Goal: Check status

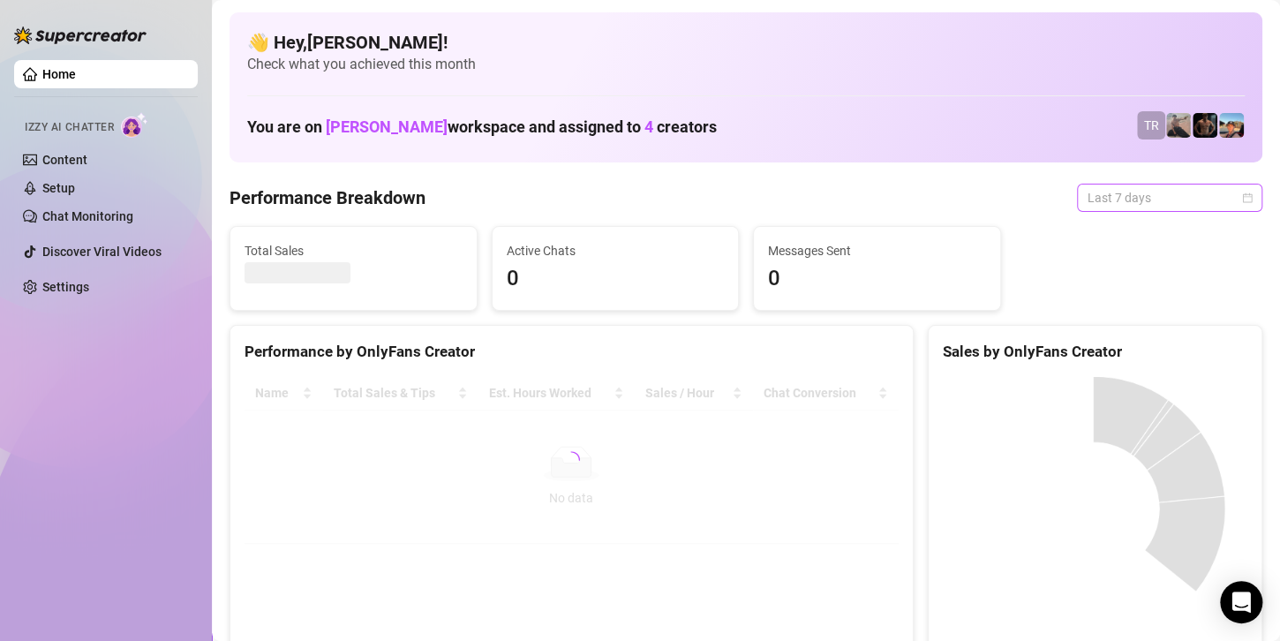
click at [1133, 205] on span "Last 7 days" at bounding box center [1170, 198] width 164 height 26
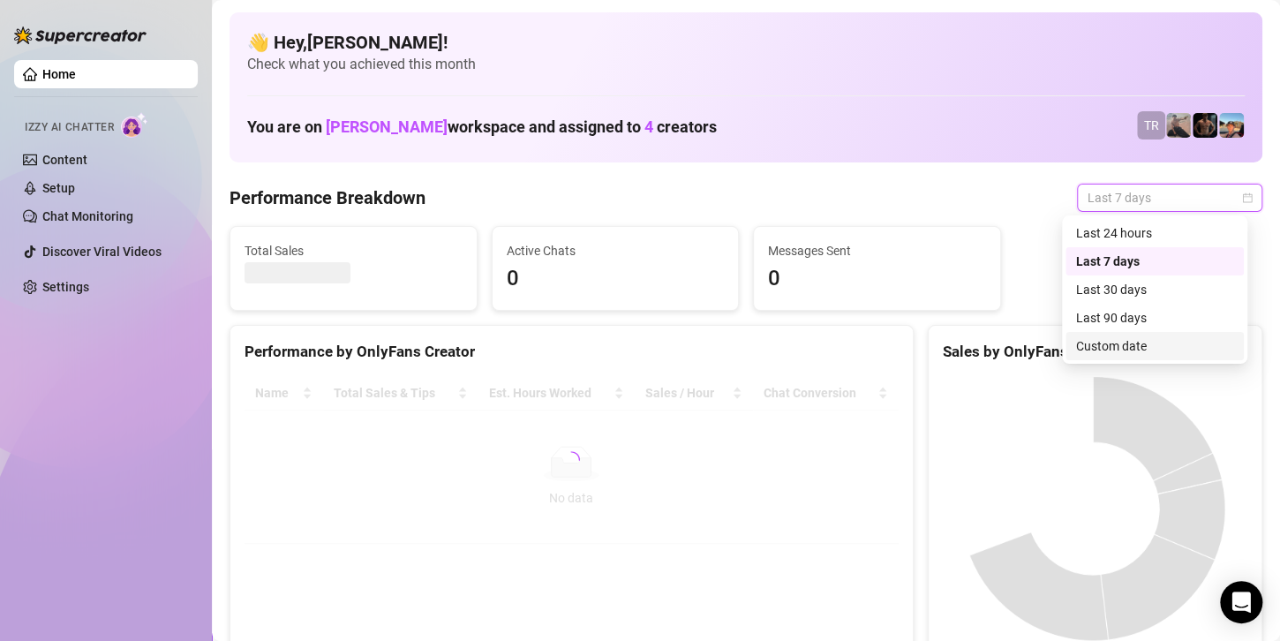
click at [1102, 353] on div "Custom date" at bounding box center [1154, 345] width 157 height 19
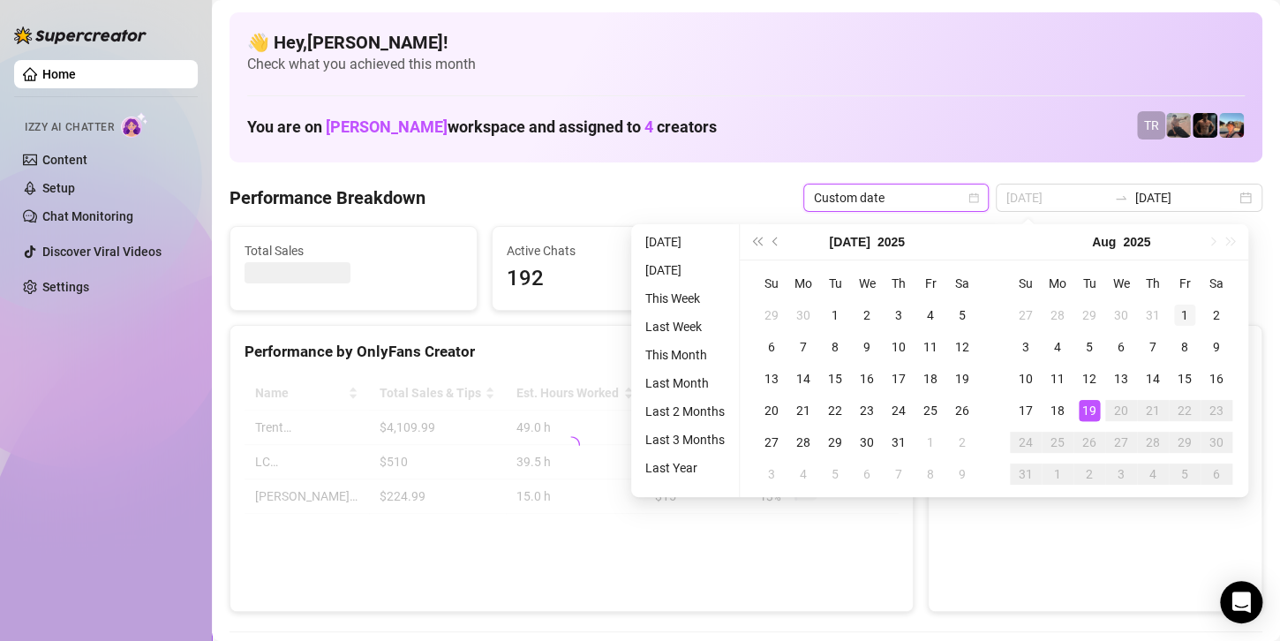
click at [1186, 314] on div "1" at bounding box center [1184, 315] width 21 height 21
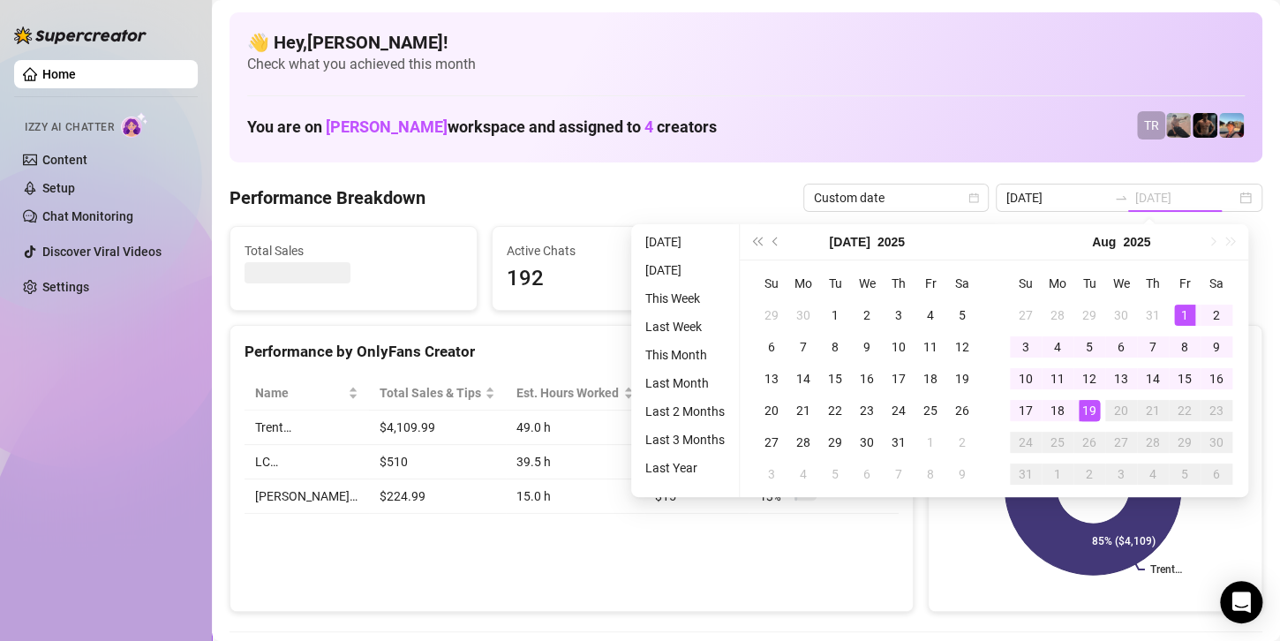
click at [1090, 407] on div "19" at bounding box center [1089, 410] width 21 height 21
click at [1090, 407] on icon at bounding box center [1093, 486] width 177 height 177
type input "2025-08-01"
type input "[DATE]"
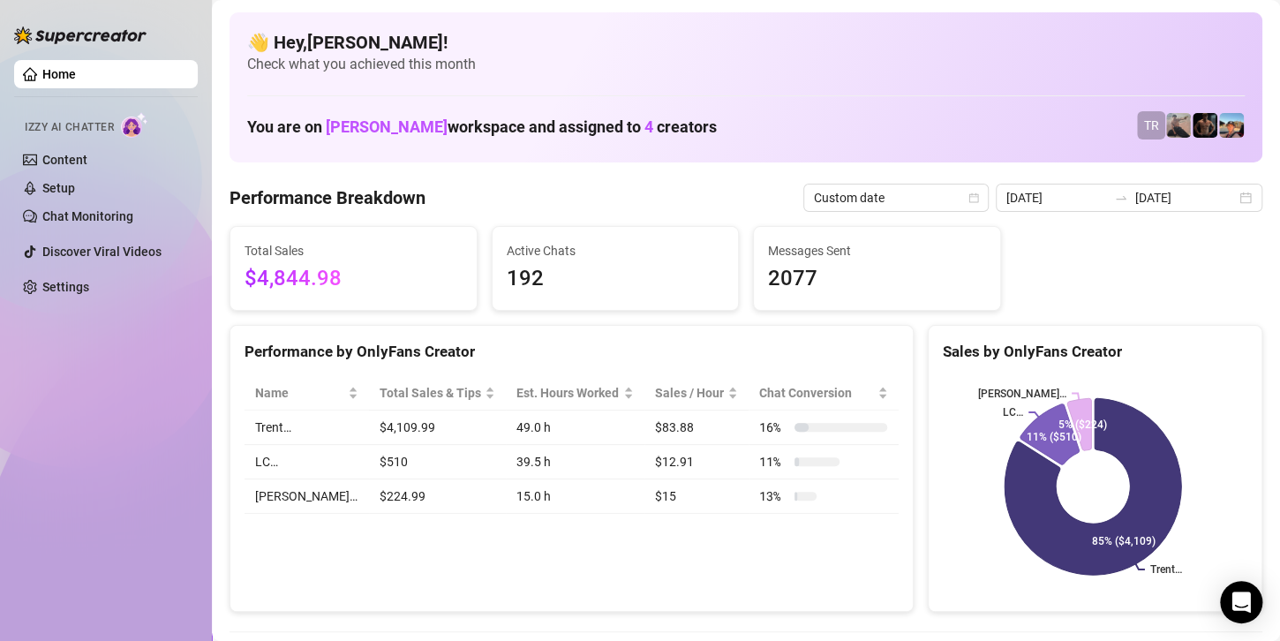
click at [1165, 193] on input "[DATE]" at bounding box center [1186, 197] width 101 height 19
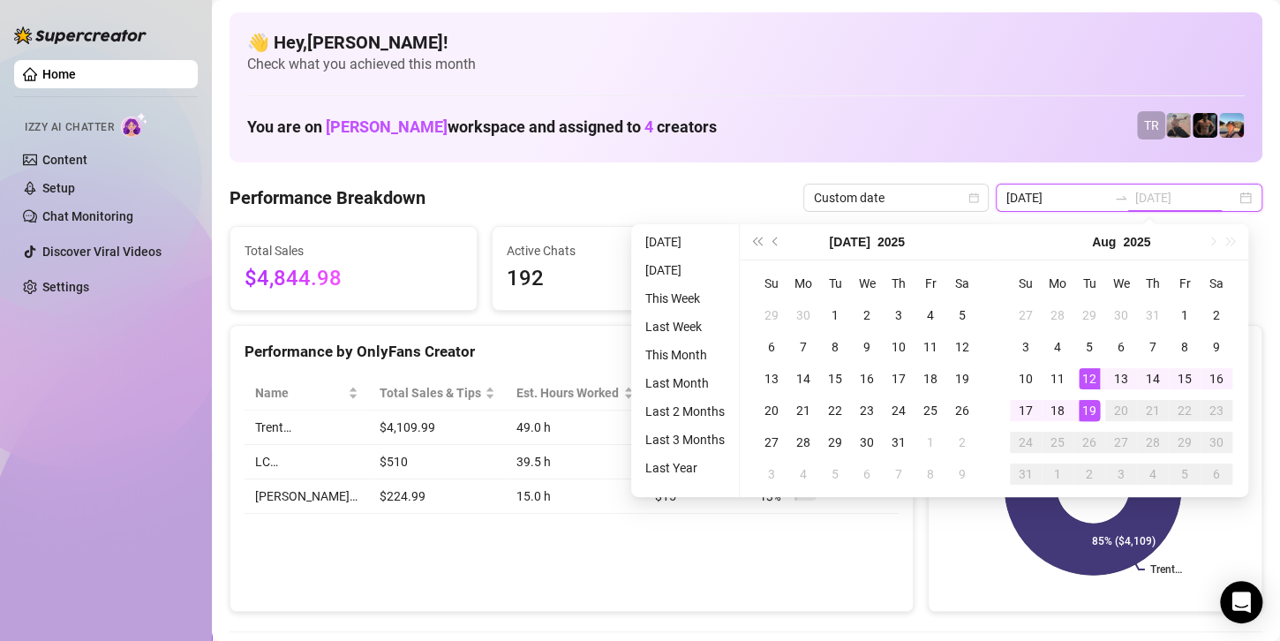
type input "[DATE]"
click at [1086, 409] on div "19" at bounding box center [1089, 410] width 21 height 21
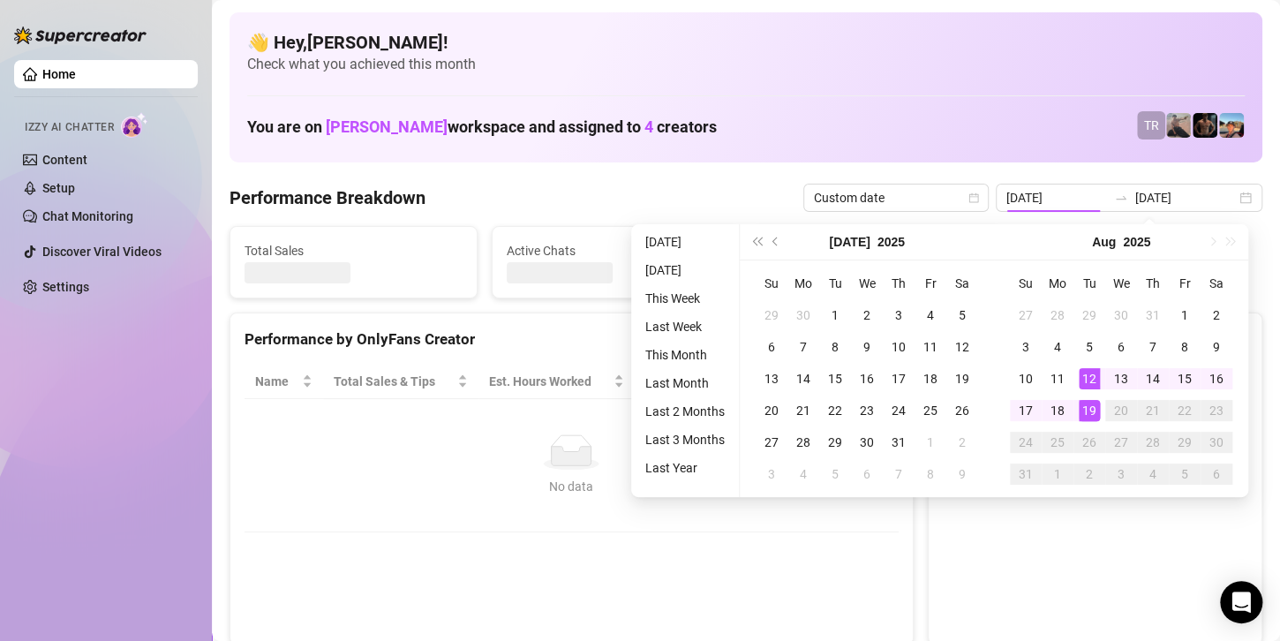
type input "[DATE]"
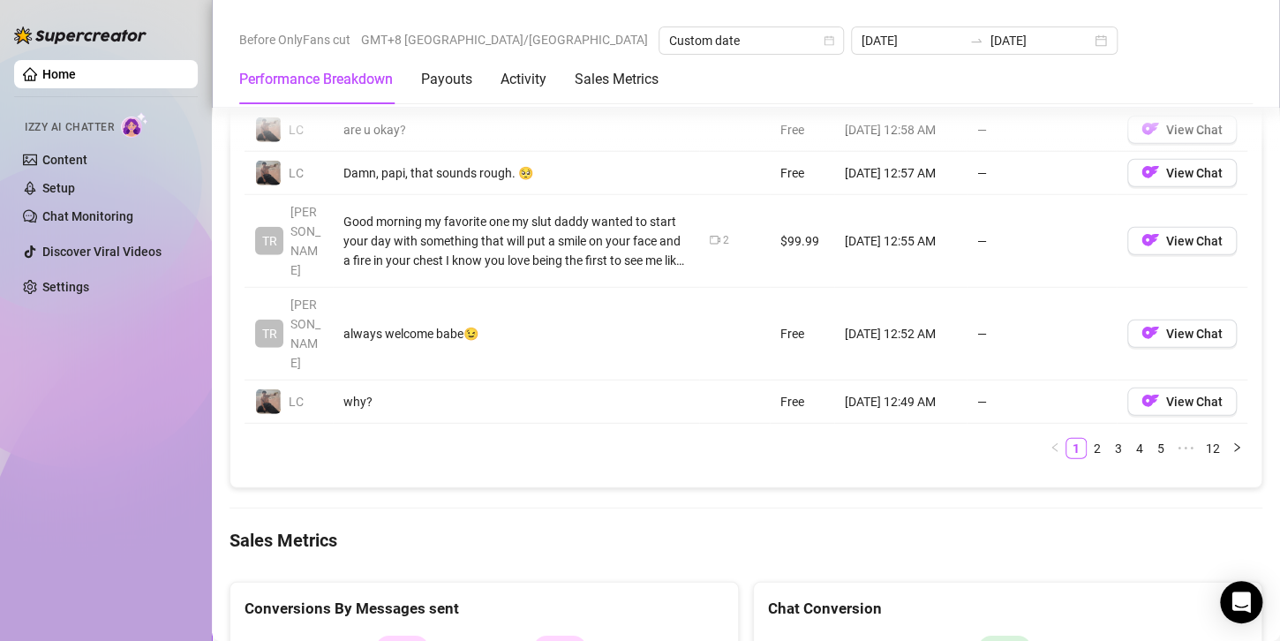
scroll to position [2208, 0]
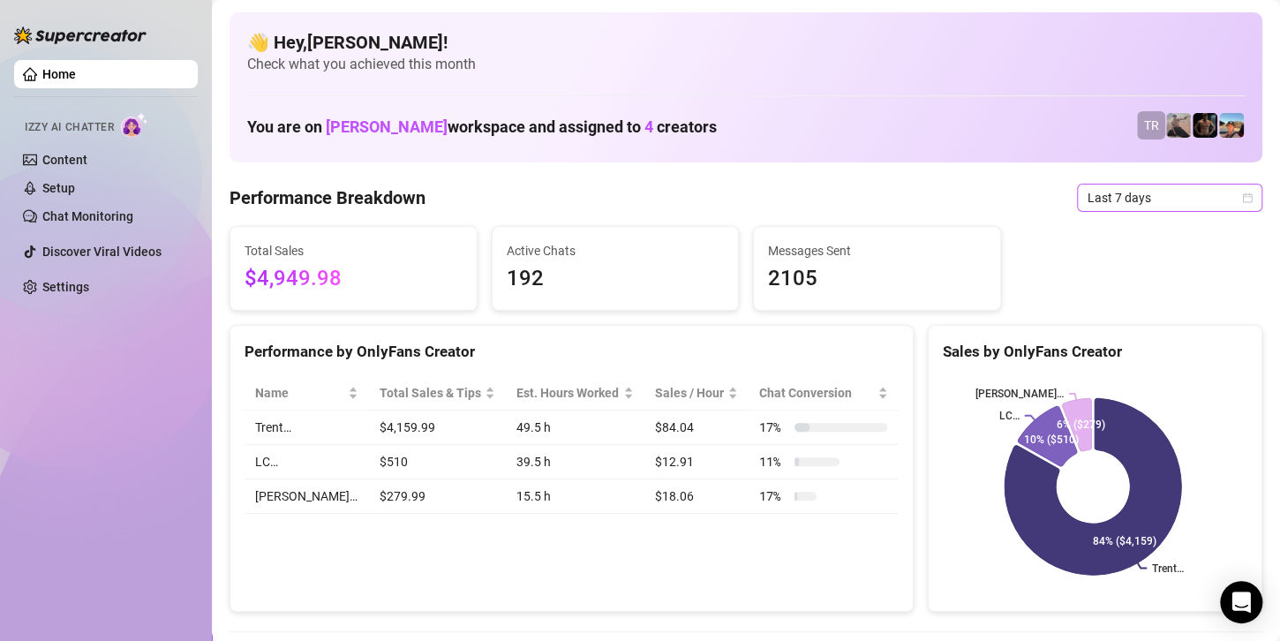
click at [1120, 201] on span "Last 7 days" at bounding box center [1170, 198] width 164 height 26
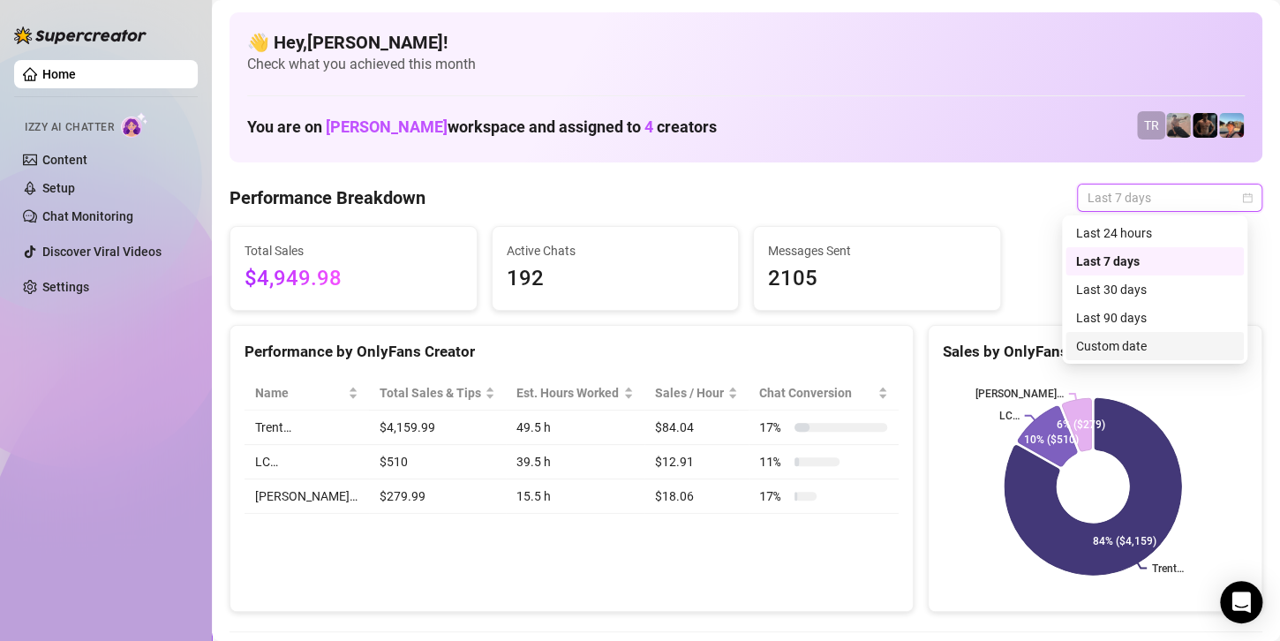
click at [1133, 357] on div "Custom date" at bounding box center [1155, 346] width 178 height 28
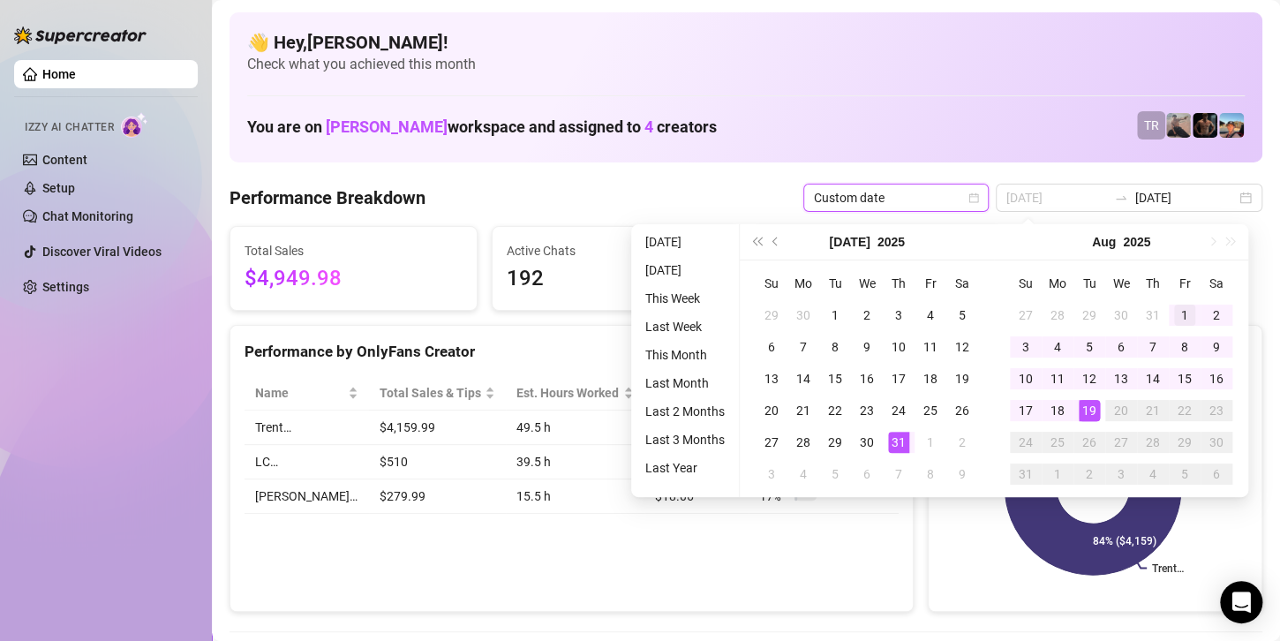
type input "[DATE]"
click at [1179, 308] on div "1" at bounding box center [1184, 315] width 21 height 21
click at [1094, 411] on div "19" at bounding box center [1089, 410] width 21 height 21
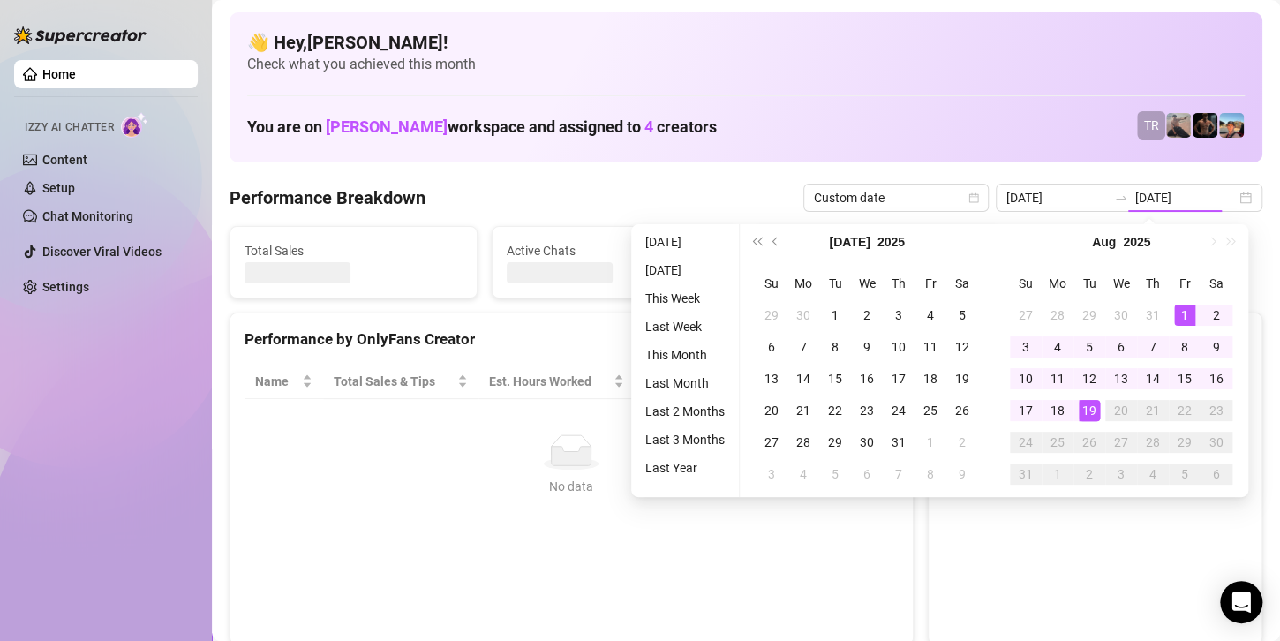
type input "[DATE]"
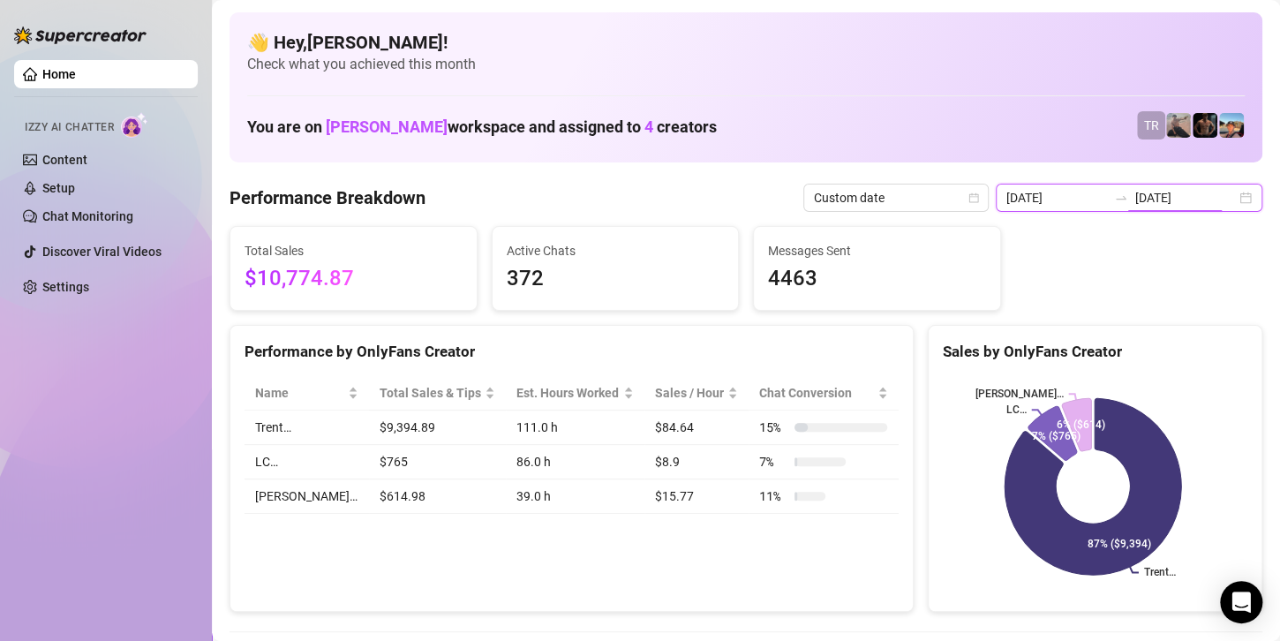
click at [1167, 200] on input "[DATE]" at bounding box center [1186, 197] width 101 height 19
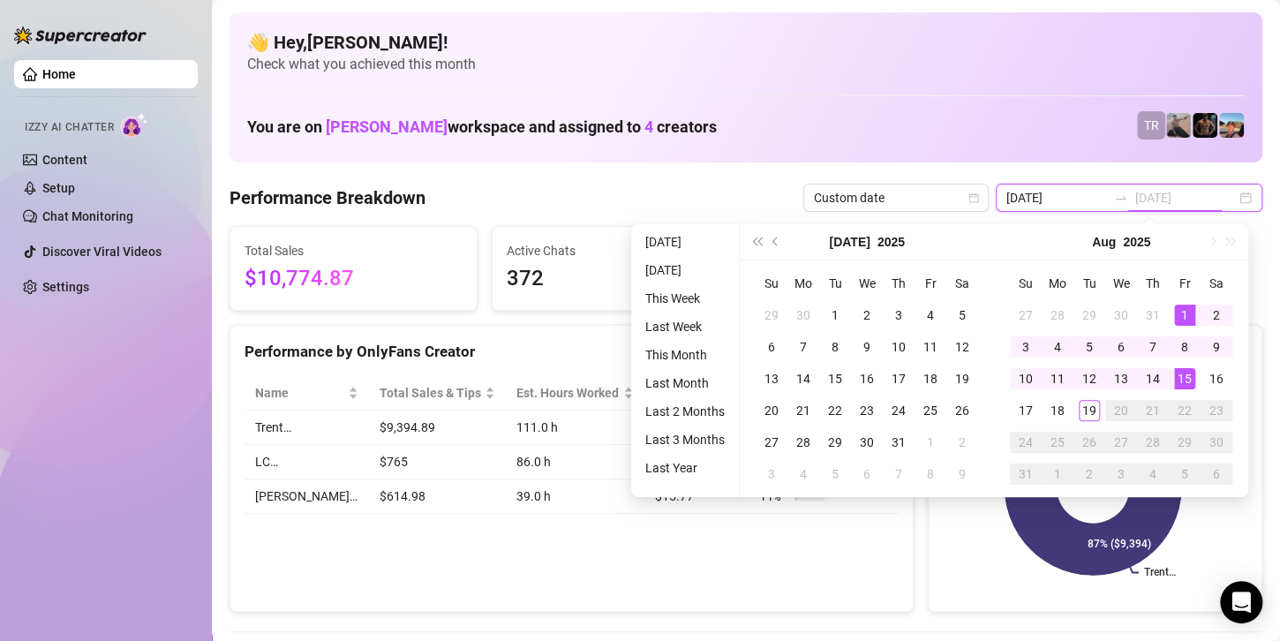
type input "[DATE]"
click at [1084, 417] on div "19" at bounding box center [1089, 410] width 21 height 21
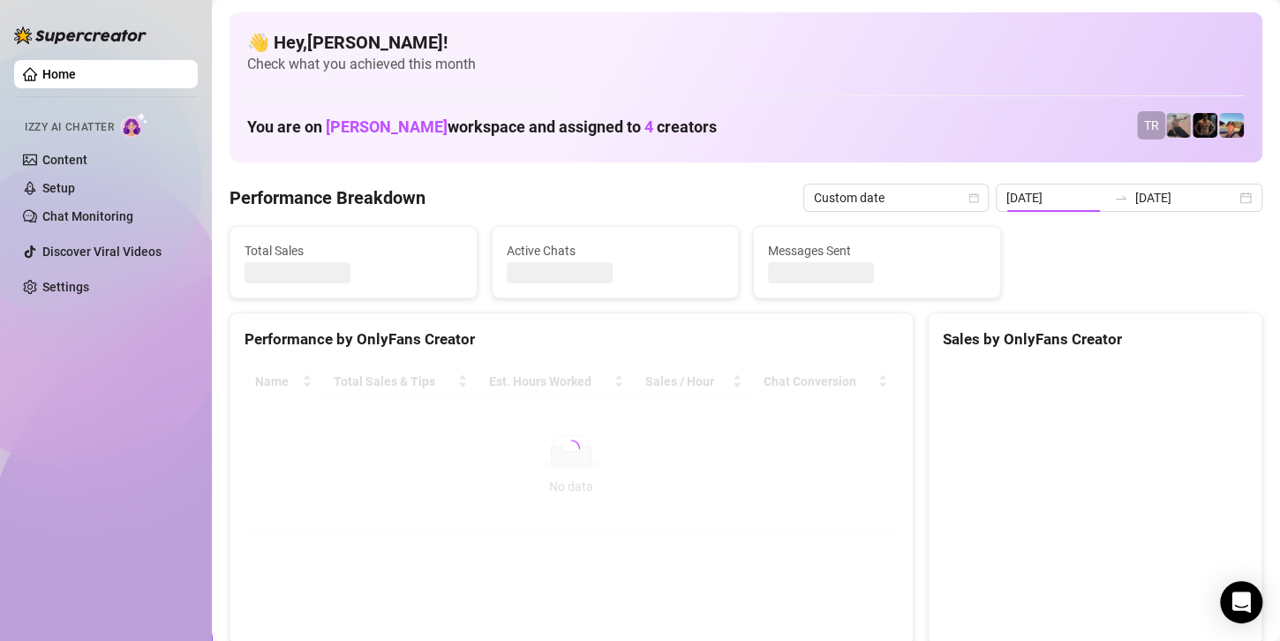
type input "[DATE]"
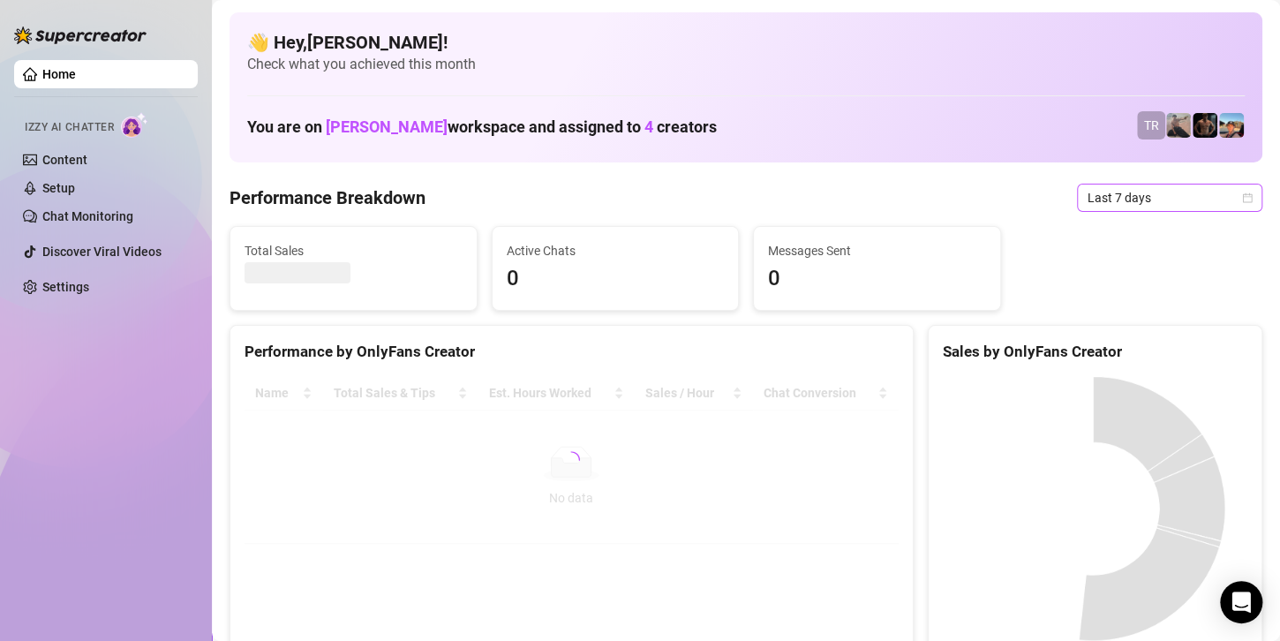
click at [1096, 200] on span "Last 7 days" at bounding box center [1170, 198] width 164 height 26
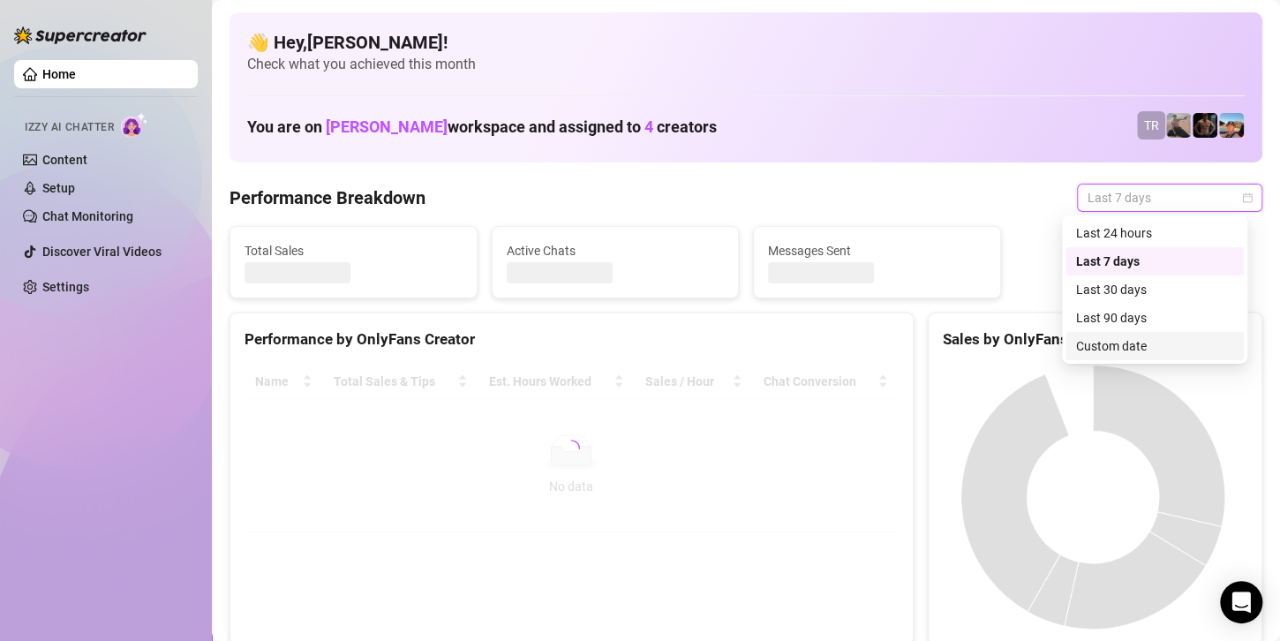
click at [1099, 345] on div "Custom date" at bounding box center [1154, 345] width 157 height 19
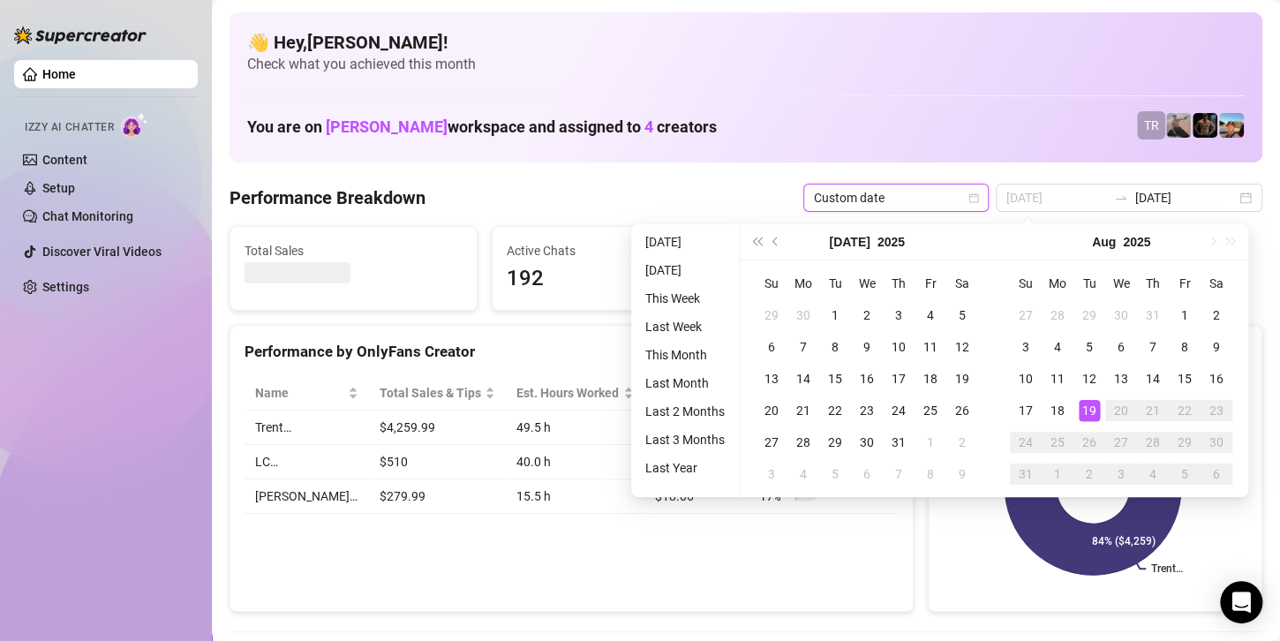
type input "[DATE]"
click at [1087, 412] on div "19" at bounding box center [1089, 410] width 21 height 21
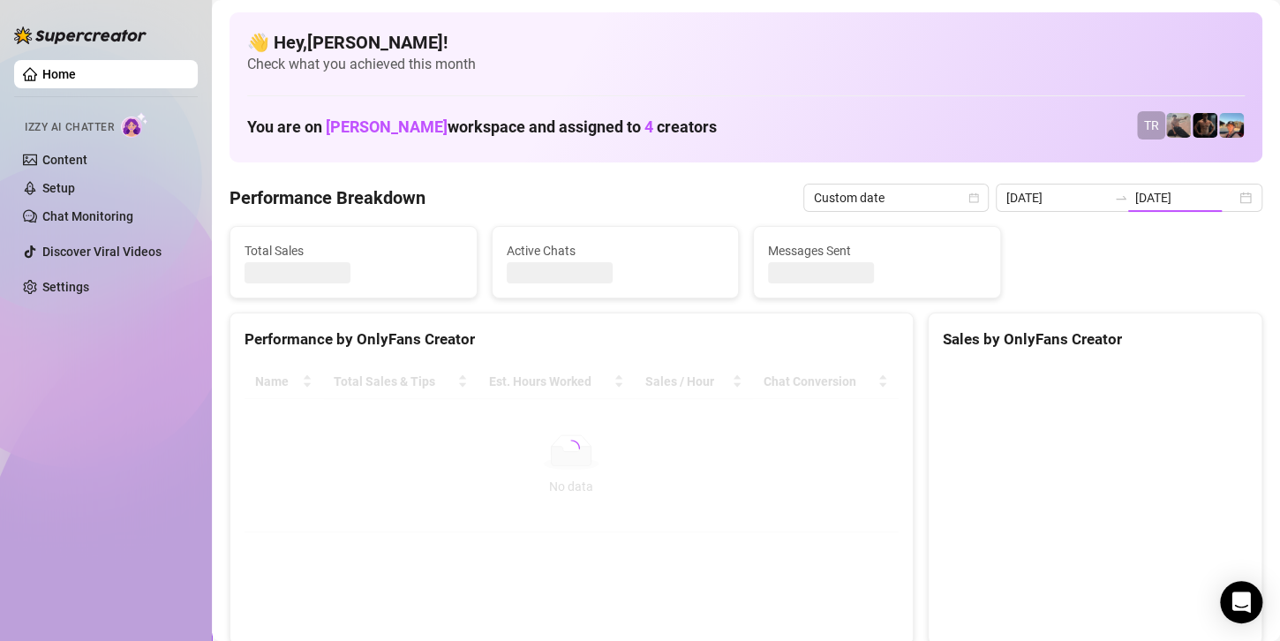
type input "[DATE]"
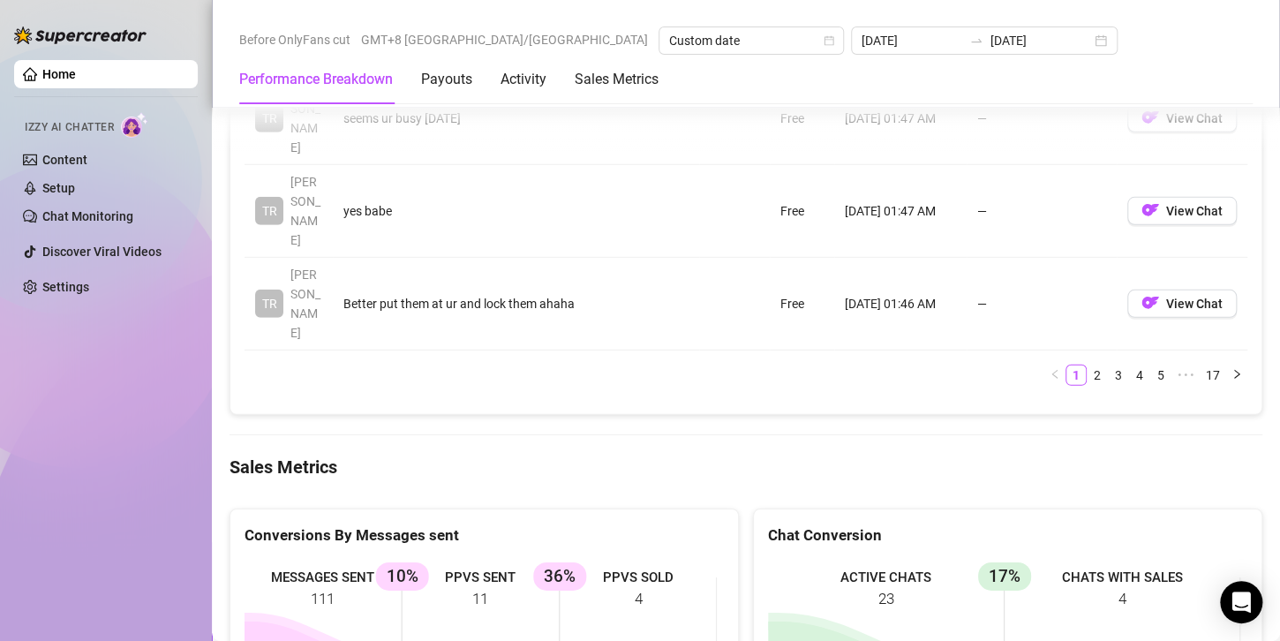
scroll to position [2384, 0]
